Goal: Information Seeking & Learning: Understand process/instructions

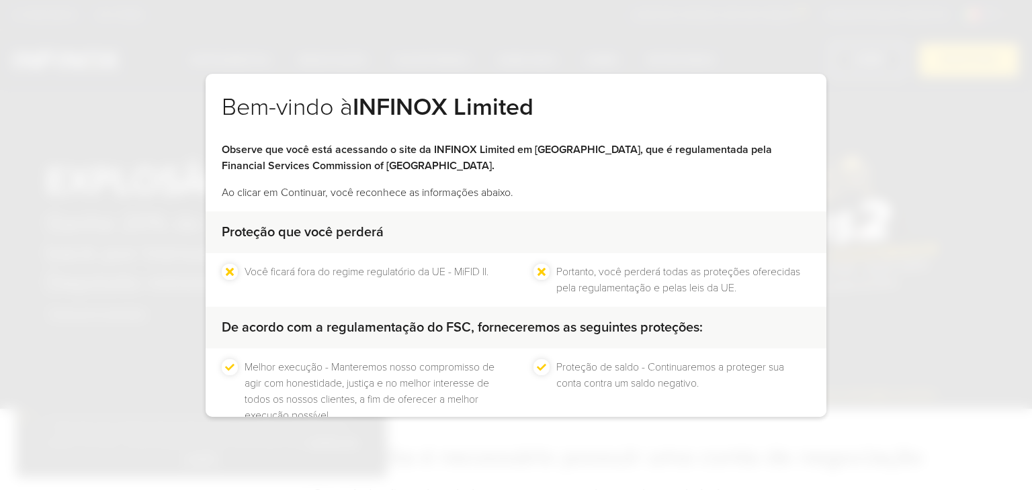
click at [441, 464] on div at bounding box center [441, 464] width 0 height 0
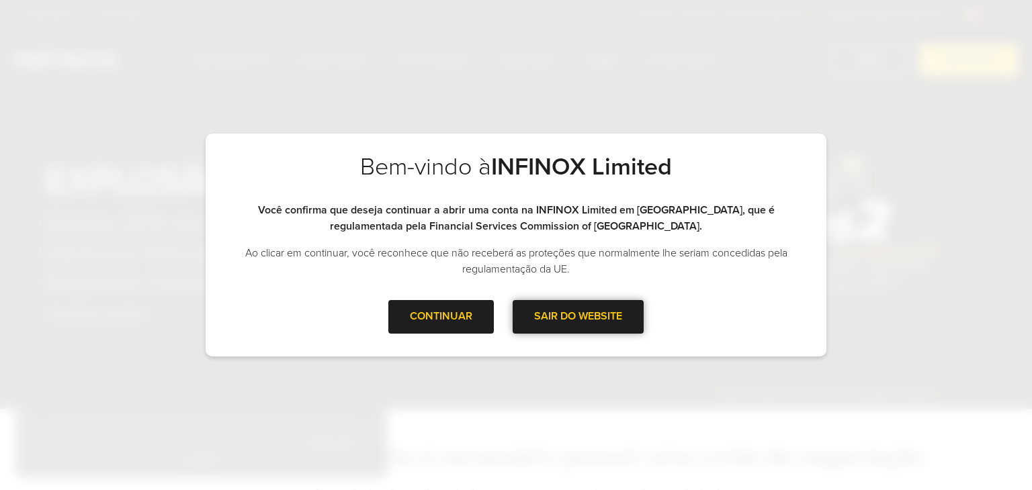
click at [578, 317] on div at bounding box center [578, 317] width 0 height 0
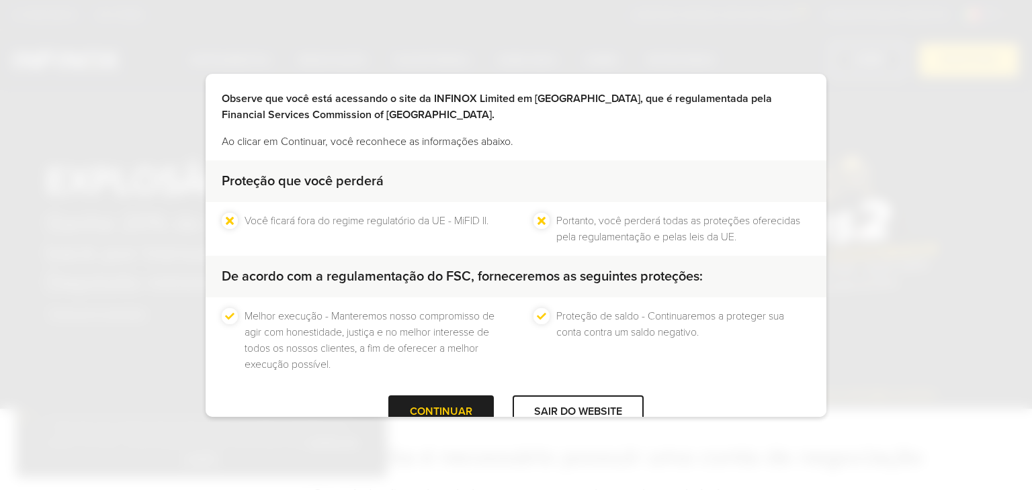
scroll to position [86, 0]
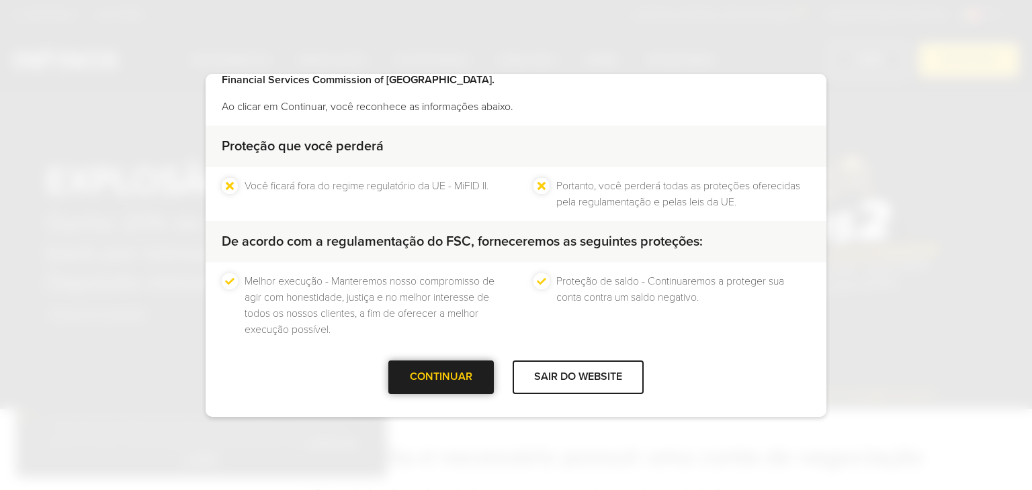
click at [441, 378] on div at bounding box center [441, 378] width 0 height 0
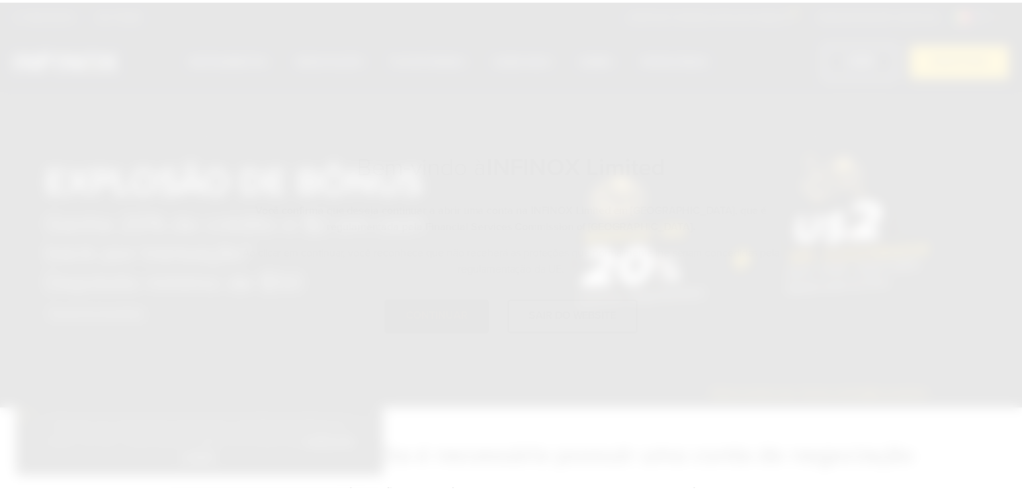
scroll to position [0, 0]
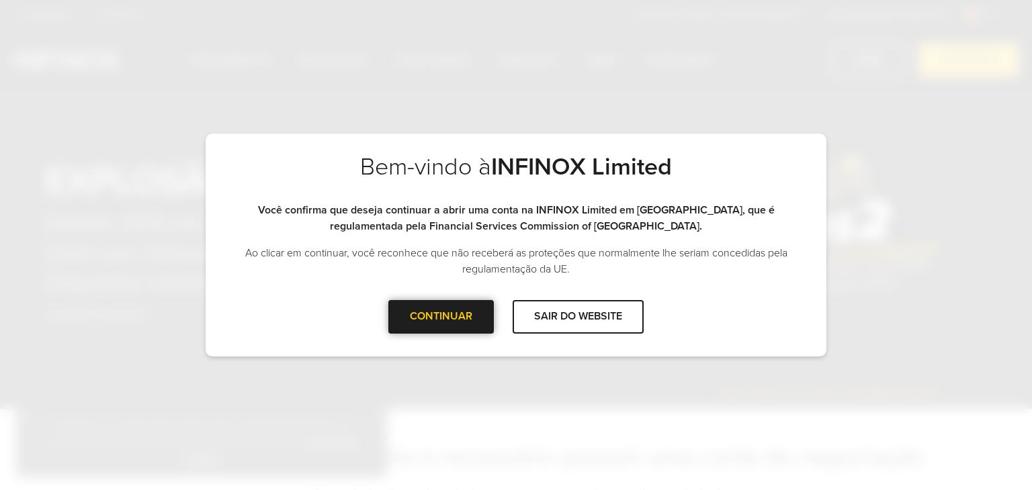
click at [473, 322] on div "CONTINUAR" at bounding box center [440, 316] width 105 height 33
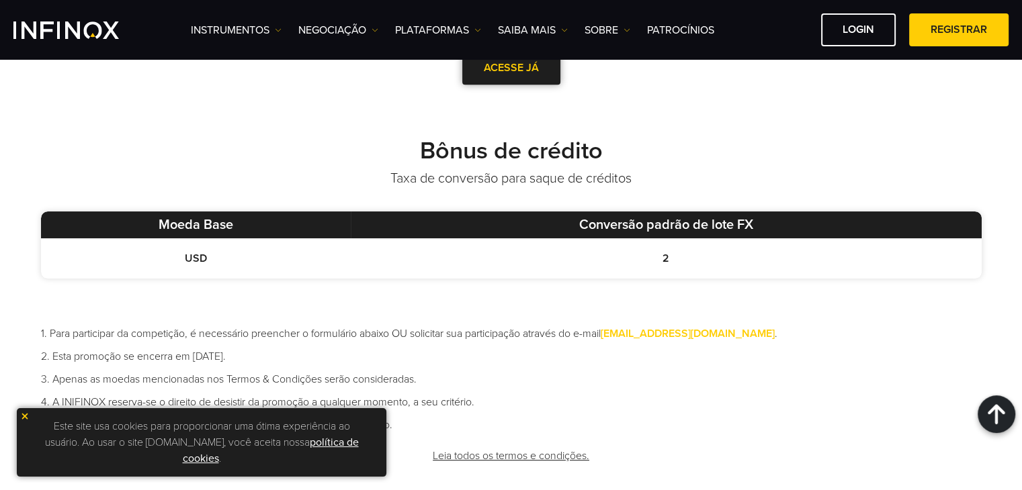
scroll to position [739, 0]
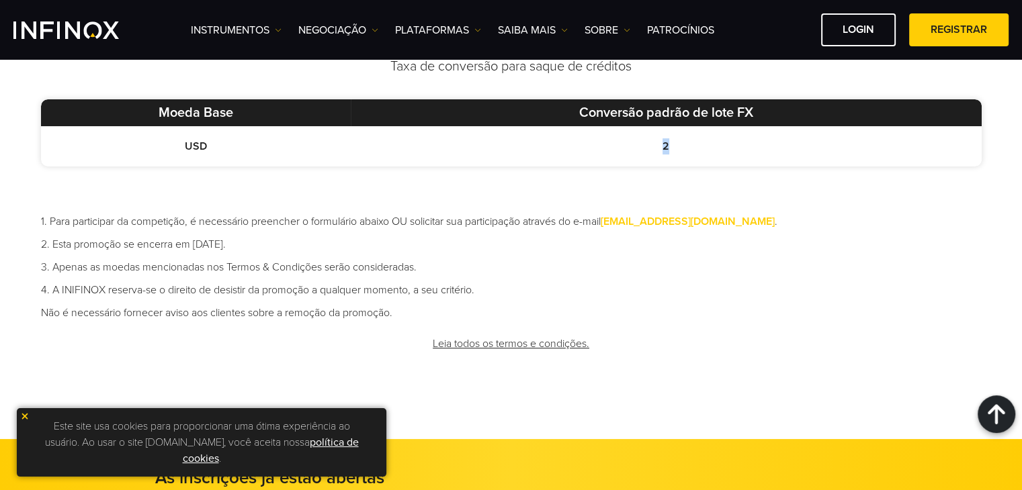
drag, startPoint x: 646, startPoint y: 136, endPoint x: 689, endPoint y: 140, distance: 43.8
click at [687, 138] on td "2" at bounding box center [666, 146] width 631 height 40
click at [723, 155] on td "2" at bounding box center [666, 146] width 631 height 40
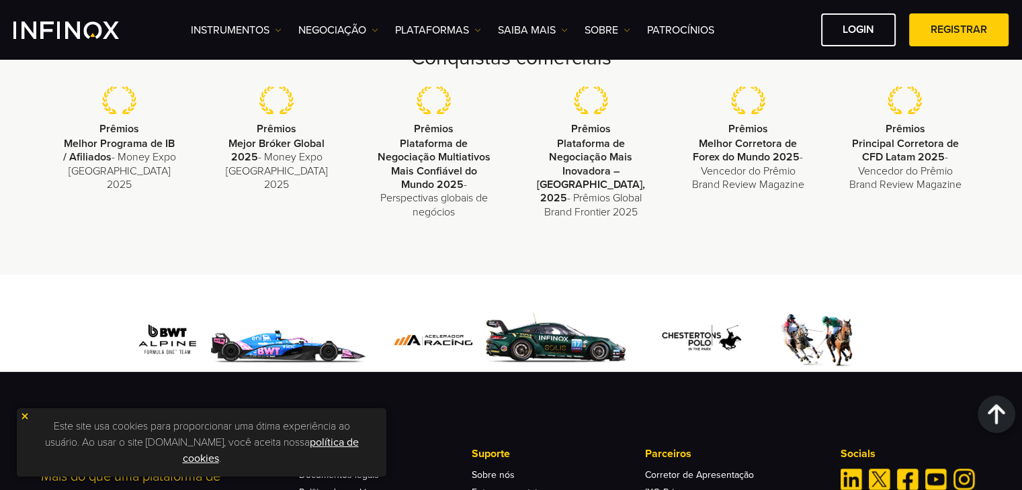
scroll to position [1679, 0]
